Goal: Information Seeking & Learning: Learn about a topic

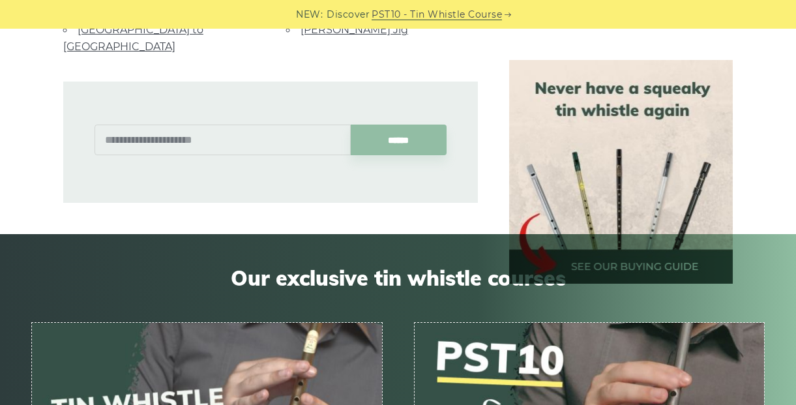
scroll to position [783, 0]
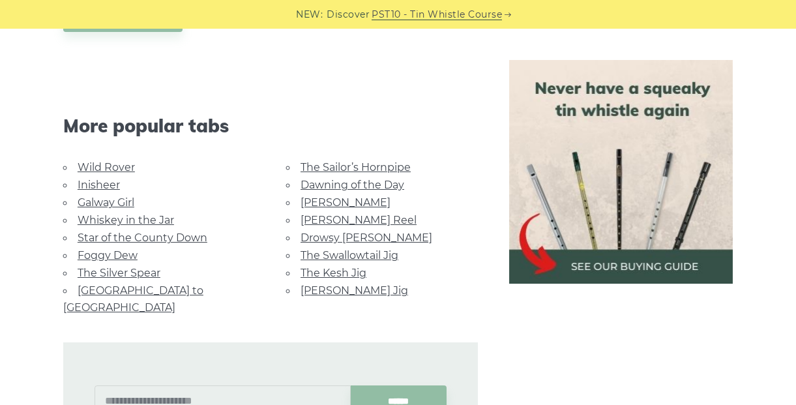
click at [364, 170] on link "The Sailor’s Hornpipe" at bounding box center [356, 167] width 110 height 12
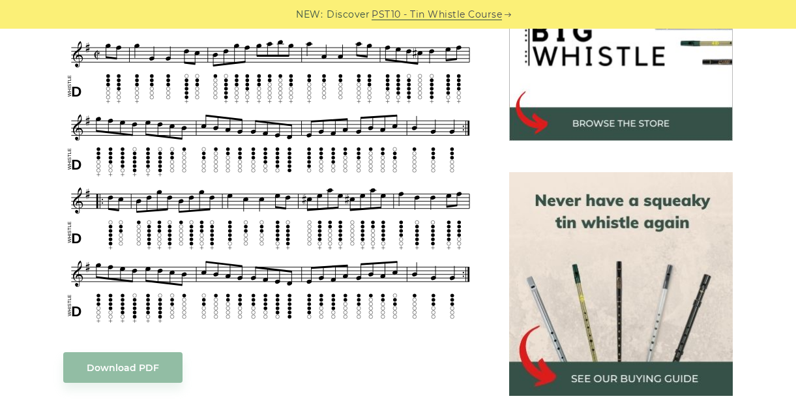
scroll to position [783, 0]
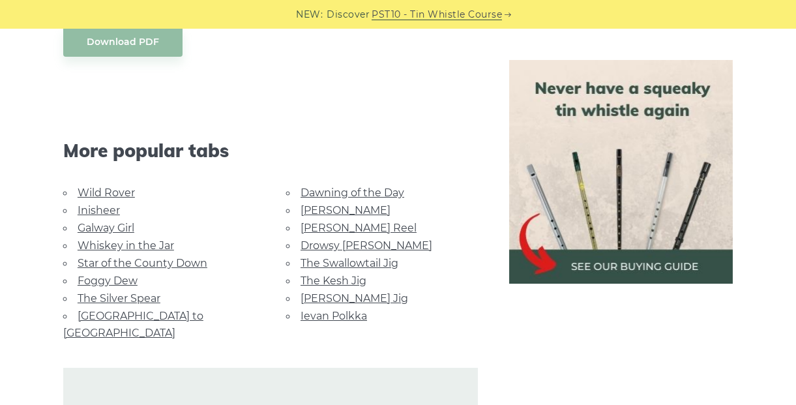
click at [325, 312] on link "Ievan Polkka" at bounding box center [334, 316] width 67 height 12
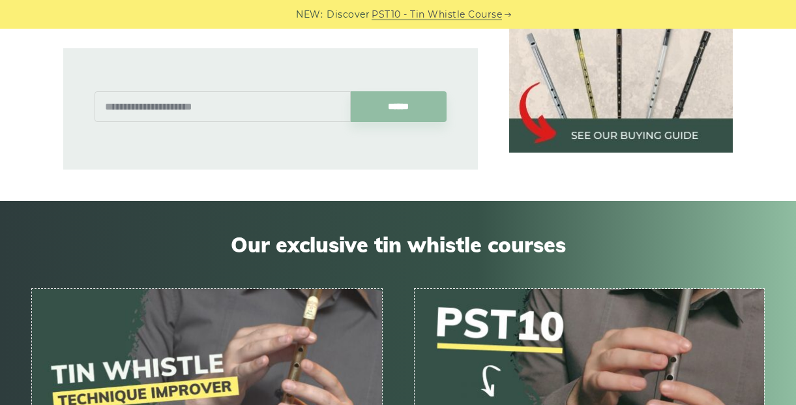
scroll to position [3261, 0]
